Goal: Obtain resource: Obtain resource

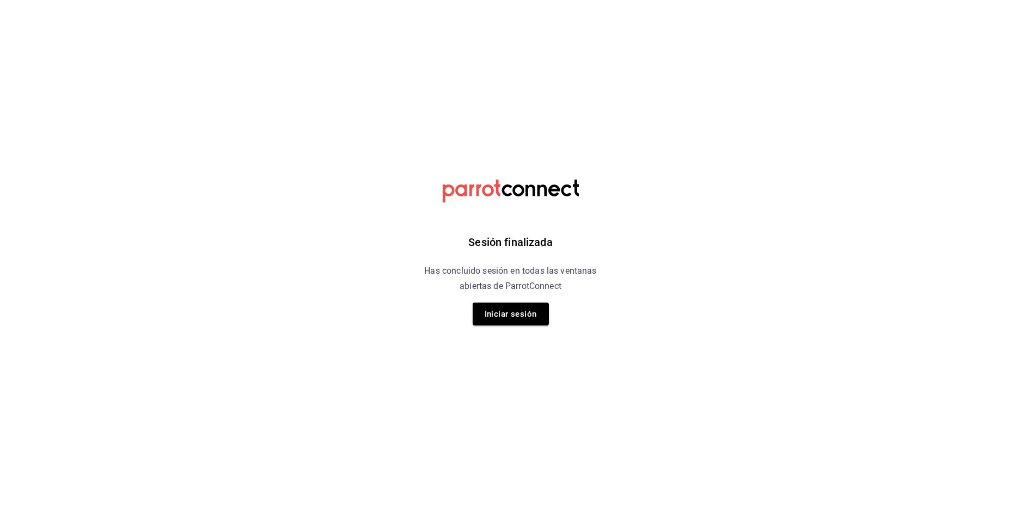
click at [540, 302] on div "Sesión finalizada Has concluido sesión en todas las ventanas abiertas de Parrot…" at bounding box center [510, 252] width 275 height 505
click at [531, 316] on button "Iniciar sesión" at bounding box center [511, 314] width 76 height 23
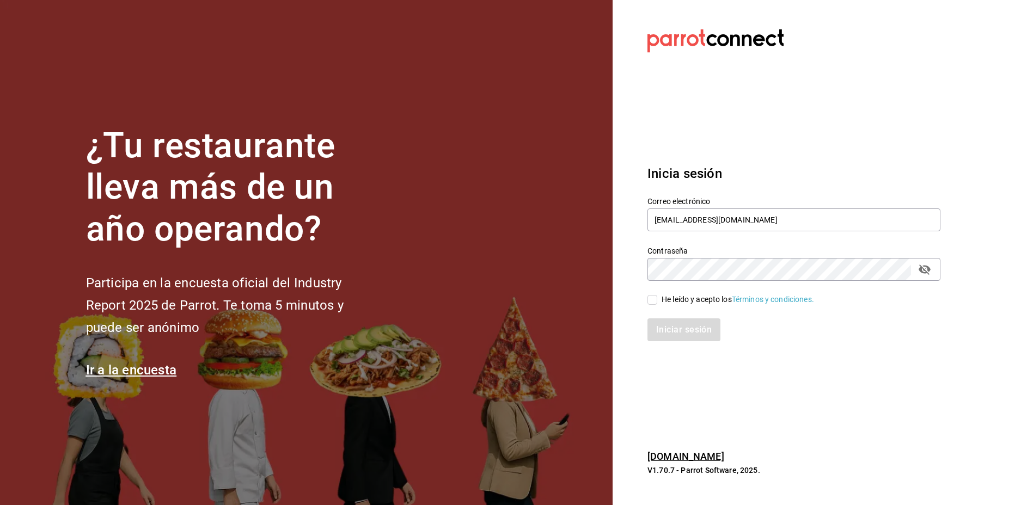
click at [653, 300] on input "He leído y acepto los Términos y condiciones." at bounding box center [652, 300] width 10 height 10
checkbox input "true"
click at [668, 324] on button "Iniciar sesión" at bounding box center [684, 329] width 74 height 23
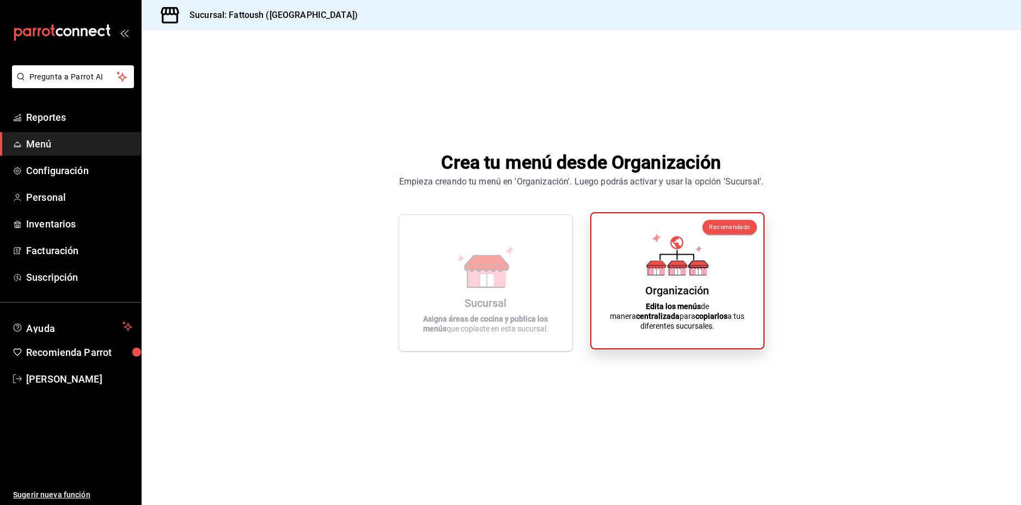
click at [652, 275] on icon at bounding box center [656, 270] width 17 height 10
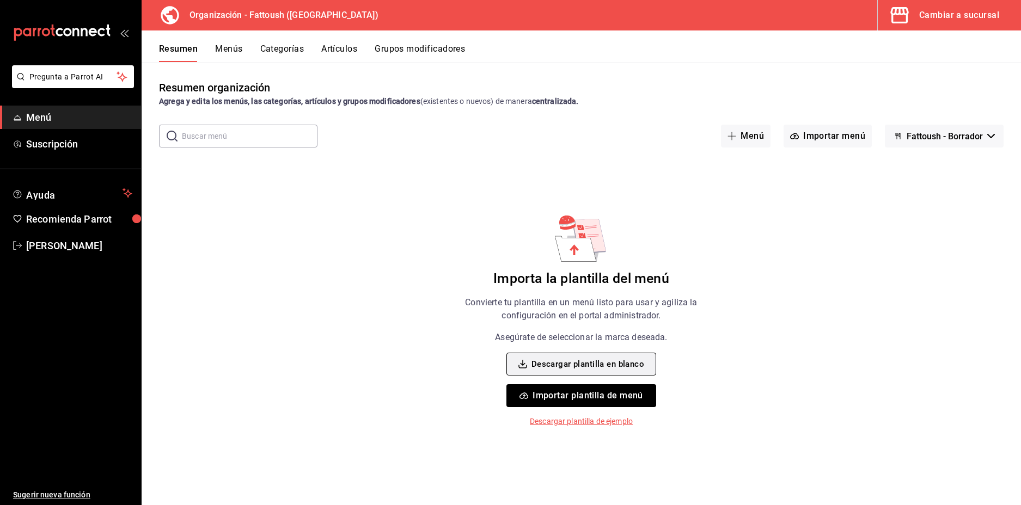
click at [638, 360] on button "Descargar plantilla en blanco" at bounding box center [581, 364] width 150 height 23
